Goal: Use online tool/utility: Utilize a website feature to perform a specific function

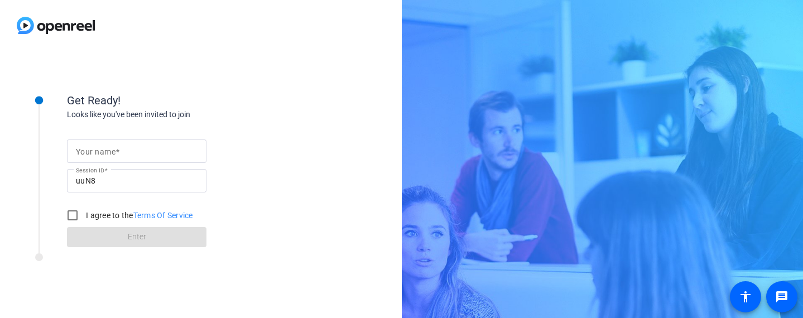
click at [161, 151] on input "Your name" at bounding box center [137, 151] width 122 height 13
type input "[PERSON_NAME]"
click at [73, 218] on input "I agree to the Terms Of Service" at bounding box center [72, 215] width 22 height 22
checkbox input "true"
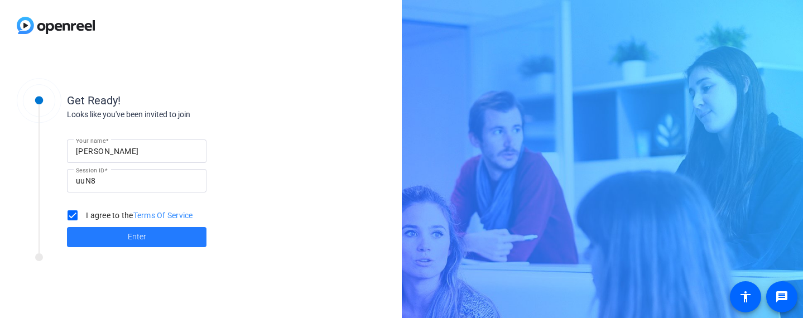
click at [132, 240] on span "Enter" at bounding box center [137, 237] width 18 height 12
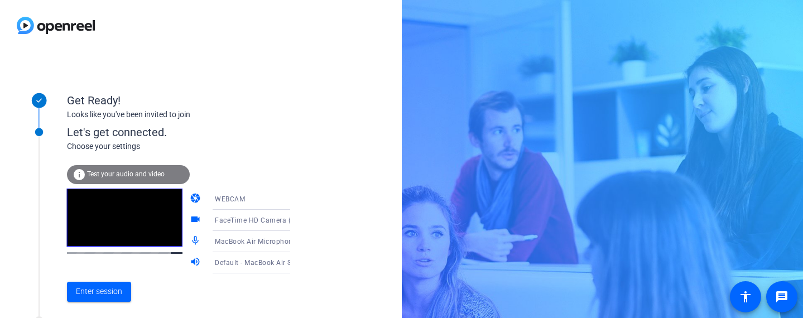
click at [94, 147] on div "Choose your settings" at bounding box center [190, 147] width 246 height 12
click at [112, 290] on span "Enter session" at bounding box center [99, 292] width 46 height 12
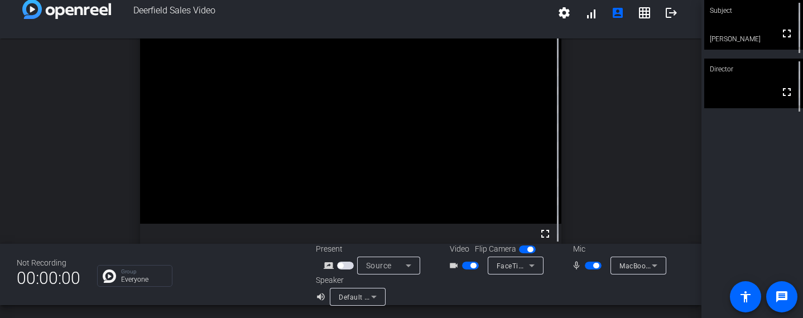
scroll to position [8, 0]
click at [466, 266] on span "button" at bounding box center [470, 266] width 17 height 8
click at [473, 268] on span "button" at bounding box center [470, 266] width 17 height 8
click at [465, 267] on span "button" at bounding box center [470, 266] width 17 height 8
click at [472, 265] on span "button" at bounding box center [470, 266] width 17 height 8
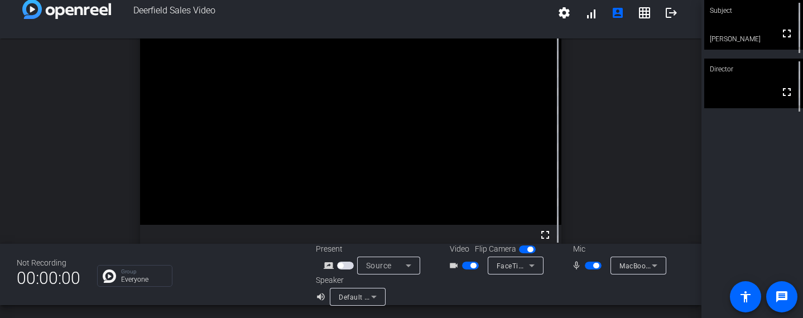
click at [472, 265] on span "button" at bounding box center [473, 266] width 6 height 6
click at [475, 262] on span "button" at bounding box center [470, 266] width 17 height 8
